Goal: Task Accomplishment & Management: Complete application form

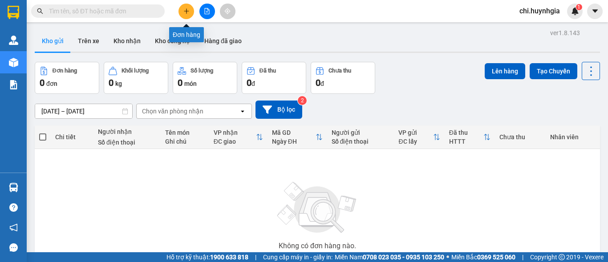
click at [184, 10] on icon "plus" at bounding box center [187, 11] width 6 height 6
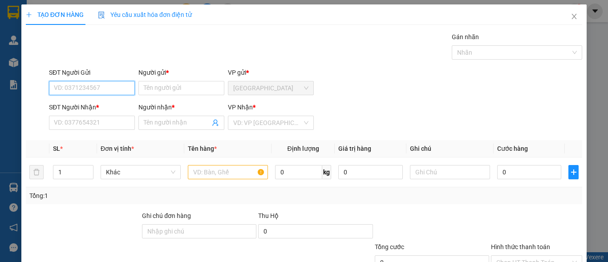
click at [106, 88] on input "SĐT Người Gửi" at bounding box center [92, 88] width 86 height 14
type input "0386191316"
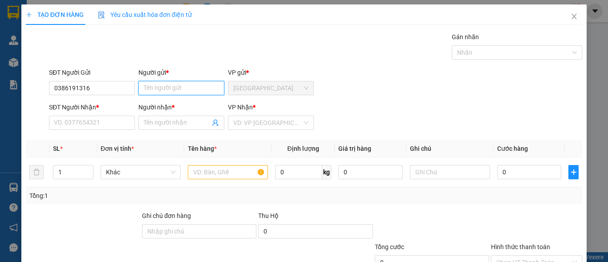
click at [170, 86] on input "Người gửi *" at bounding box center [182, 88] width 86 height 14
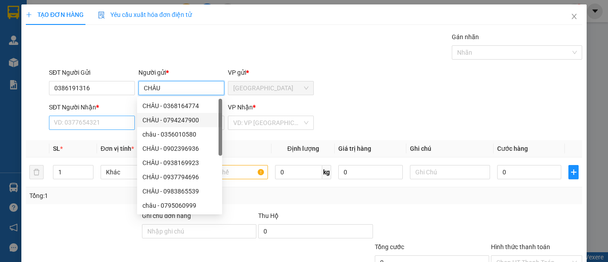
type input "CHÂU"
click at [95, 123] on input "SĐT Người Nhận *" at bounding box center [92, 123] width 86 height 14
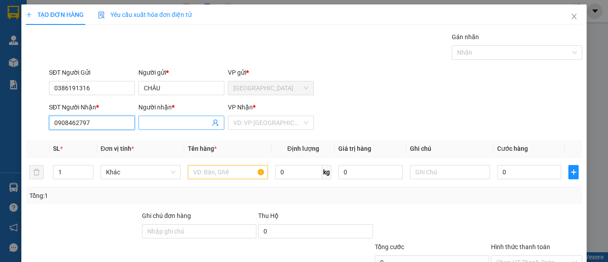
type input "0908462797"
click at [184, 123] on input "Người nhận *" at bounding box center [177, 123] width 66 height 10
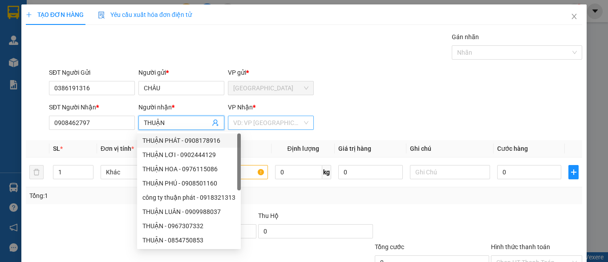
type input "THUẬN"
click at [271, 123] on input "search" at bounding box center [267, 122] width 69 height 13
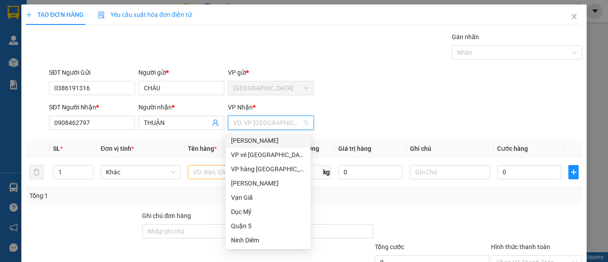
click at [259, 138] on div "[PERSON_NAME]" at bounding box center [268, 141] width 74 height 10
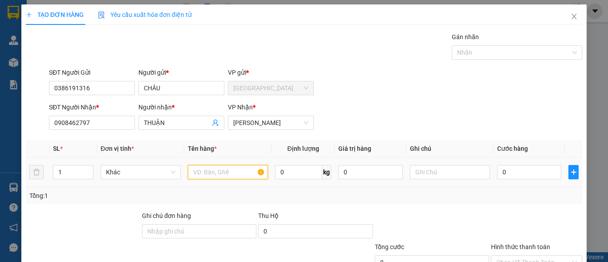
click at [229, 170] on input "text" at bounding box center [228, 172] width 80 height 14
type input "T"
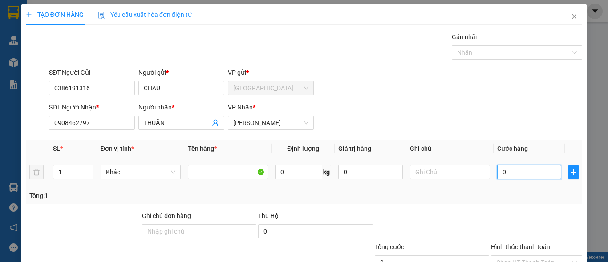
click at [513, 176] on input "0" at bounding box center [530, 172] width 64 height 14
type input "5"
type input "50"
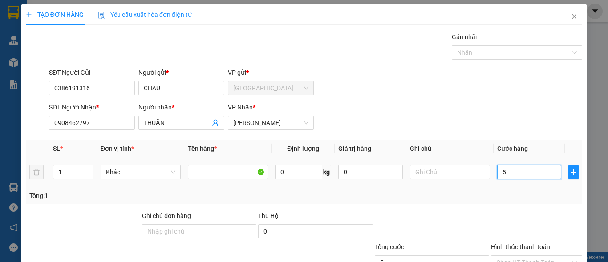
type input "50"
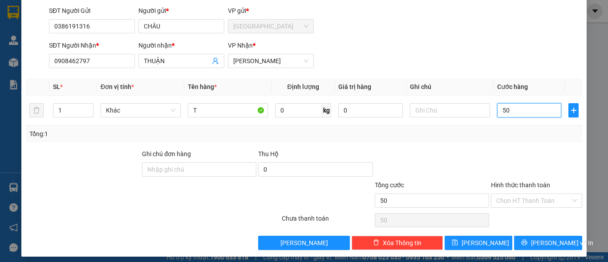
scroll to position [67, 0]
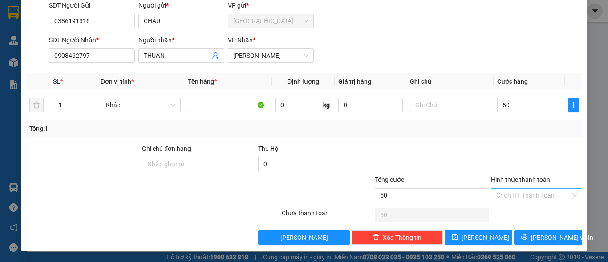
type input "50.000"
click at [539, 195] on input "Hình thức thanh toán" at bounding box center [534, 195] width 74 height 13
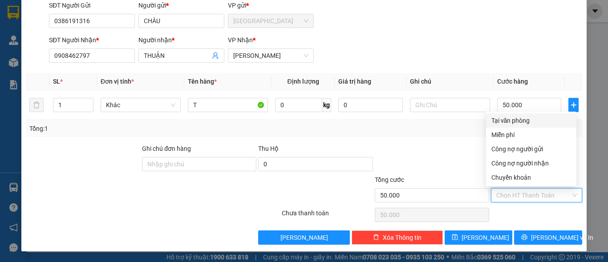
click at [530, 121] on div "Tại văn phòng" at bounding box center [532, 121] width 80 height 10
type input "0"
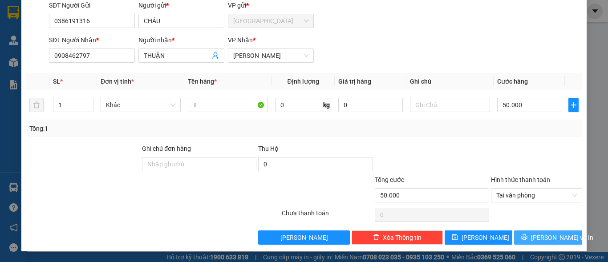
click at [539, 238] on span "[PERSON_NAME] và In" at bounding box center [562, 238] width 62 height 10
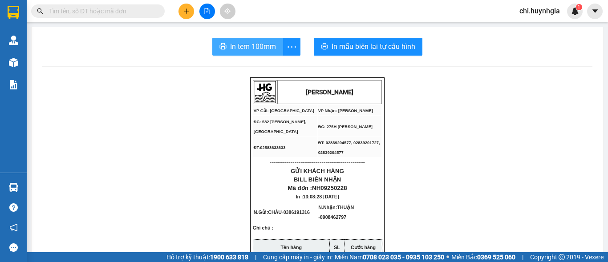
click at [269, 47] on span "In tem 100mm" at bounding box center [253, 46] width 46 height 11
click at [255, 46] on span "In tem 100mm" at bounding box center [253, 46] width 46 height 11
